Goal: Check status: Check status

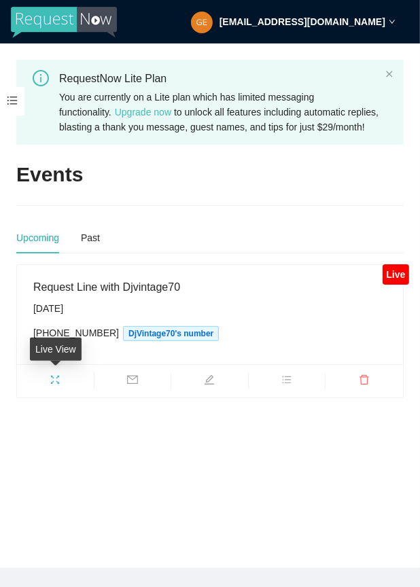
click at [55, 380] on icon "fullscreen" at bounding box center [55, 379] width 11 height 11
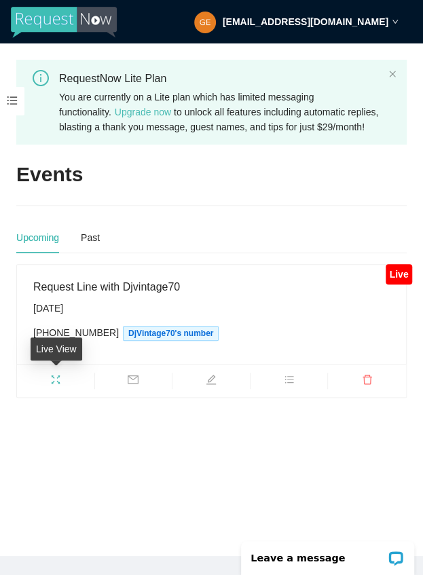
click at [53, 378] on icon "fullscreen" at bounding box center [56, 379] width 9 height 9
